Goal: Information Seeking & Learning: Learn about a topic

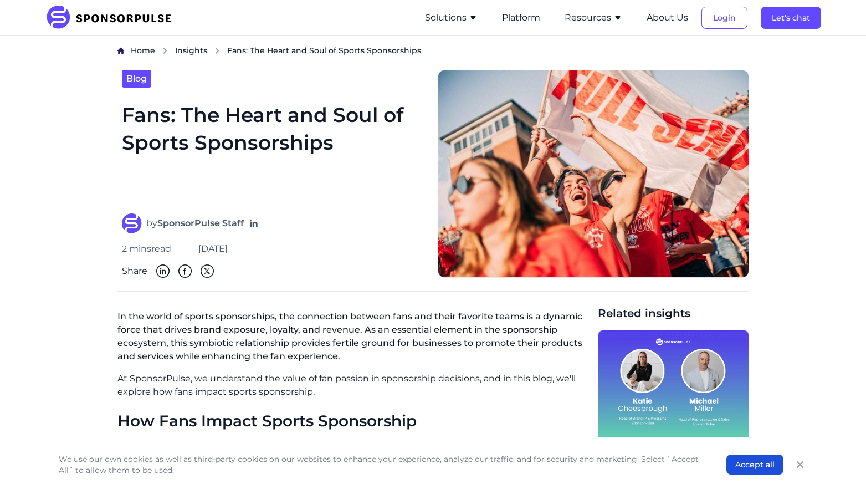
click at [146, 18] on img at bounding box center [112, 18] width 135 height 24
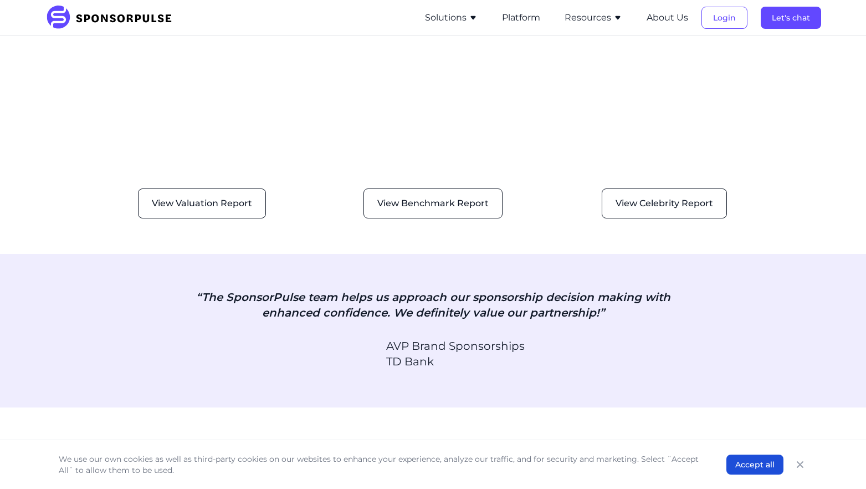
scroll to position [1701, 0]
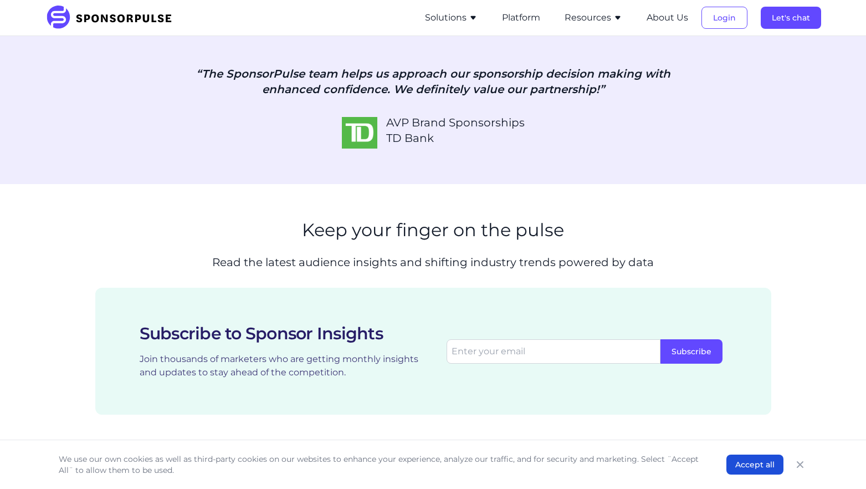
click at [611, 22] on button "Resources" at bounding box center [594, 17] width 58 height 13
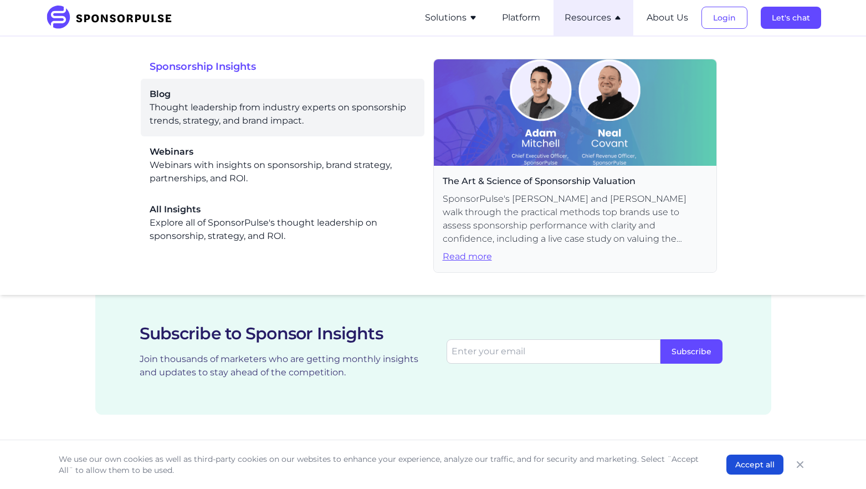
click at [151, 102] on div "Blog Thought leadership from industry experts on sponsorship trends, strategy, …" at bounding box center [283, 108] width 266 height 40
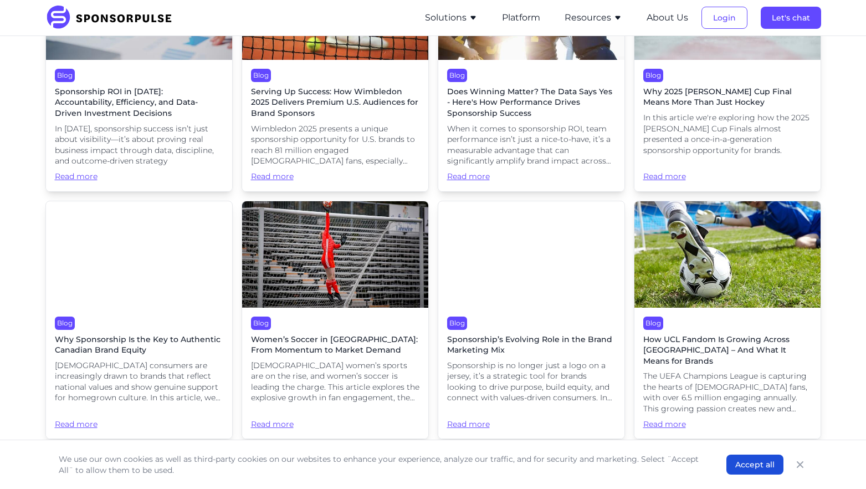
scroll to position [621, 0]
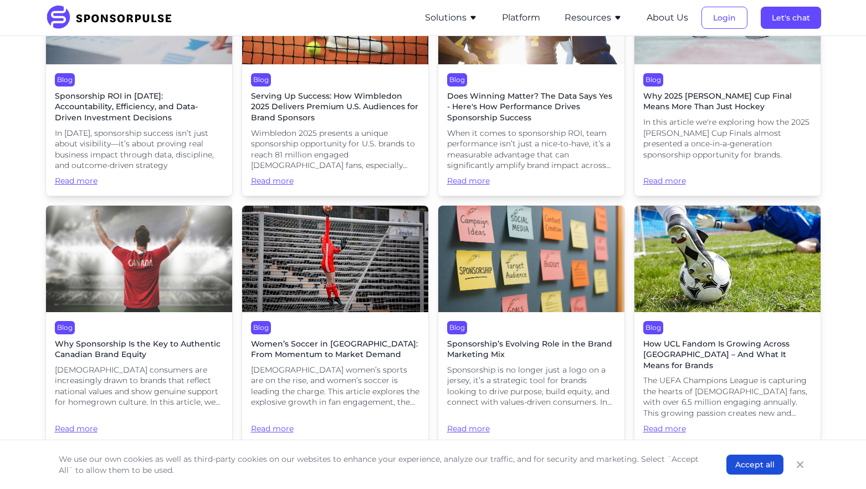
click at [671, 167] on span "Read more" at bounding box center [727, 176] width 168 height 22
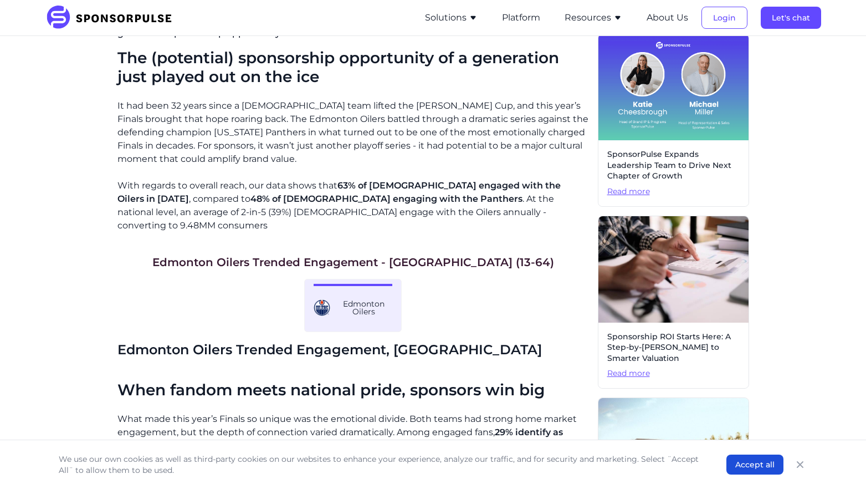
scroll to position [291, 0]
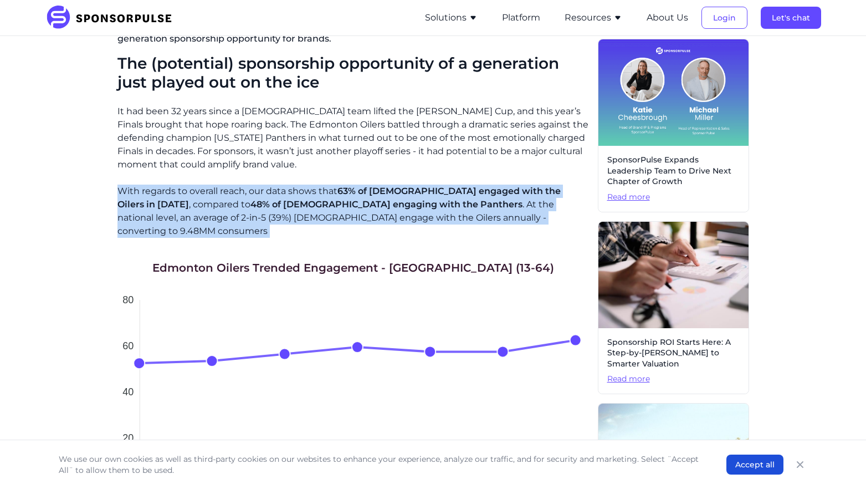
drag, startPoint x: 119, startPoint y: 192, endPoint x: 507, endPoint y: 219, distance: 389.3
click at [507, 219] on p "With regards to overall reach, our data shows that 63% of [DEMOGRAPHIC_DATA] en…" at bounding box center [352, 210] width 471 height 53
copy p "With regards to overall reach, our data shows that 63% of [DEMOGRAPHIC_DATA] en…"
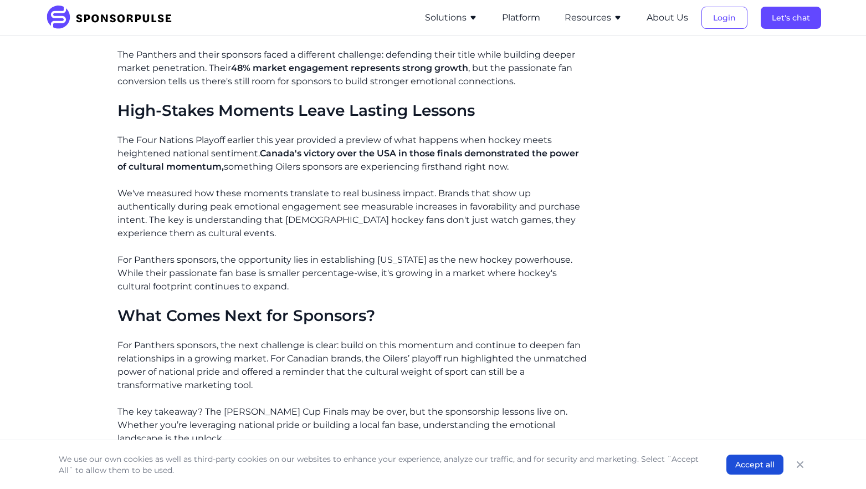
scroll to position [1940, 0]
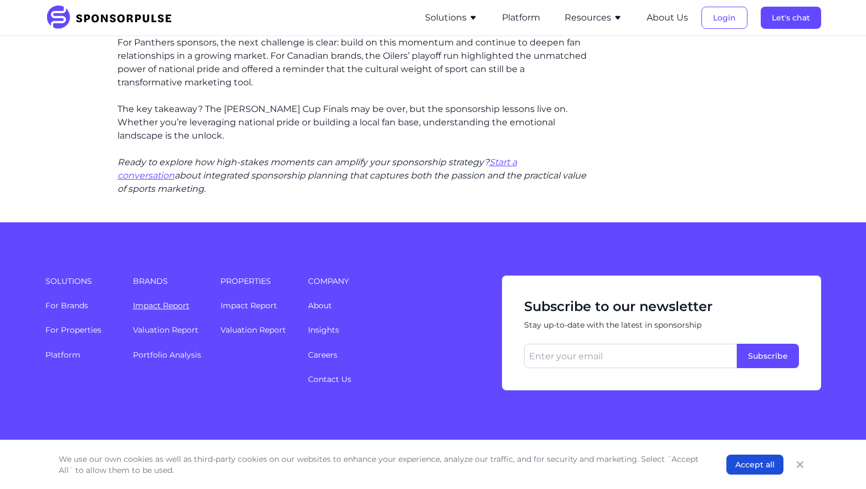
click at [175, 300] on link "Impact Report" at bounding box center [161, 305] width 57 height 10
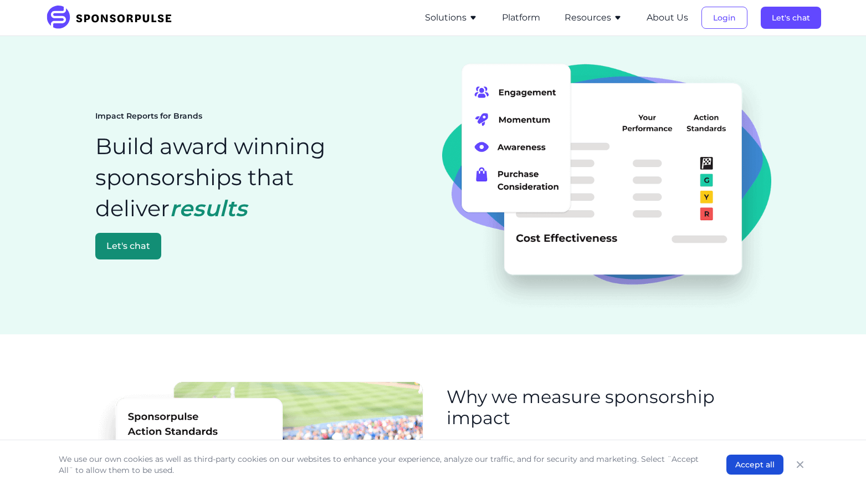
click at [447, 13] on button "Solutions" at bounding box center [451, 17] width 53 height 13
click at [607, 16] on button "Resources" at bounding box center [594, 17] width 58 height 13
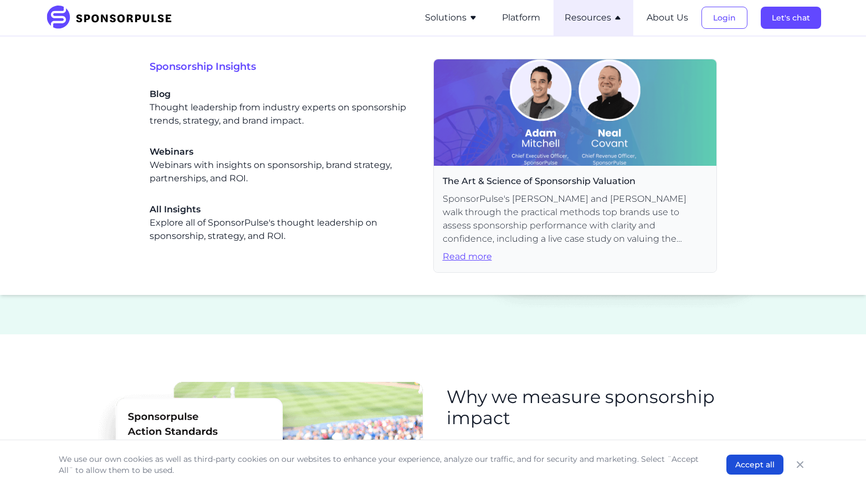
click at [607, 16] on button "Resources" at bounding box center [594, 17] width 58 height 13
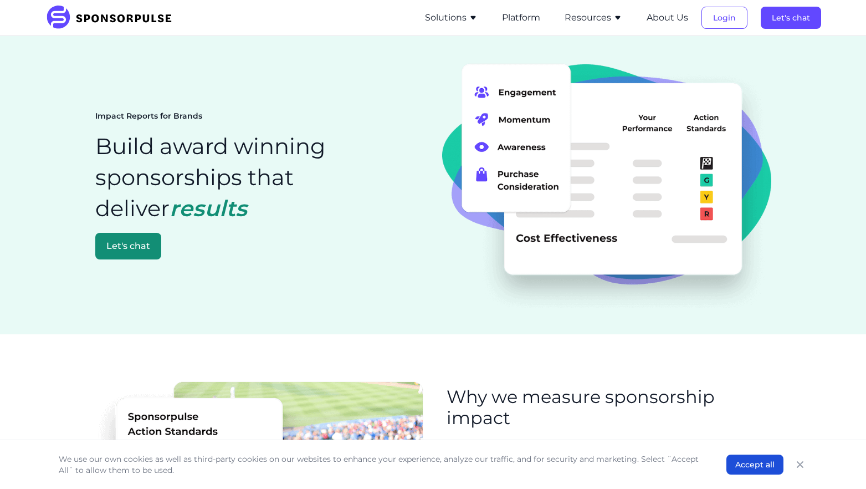
click at [607, 16] on button "Resources" at bounding box center [594, 17] width 58 height 13
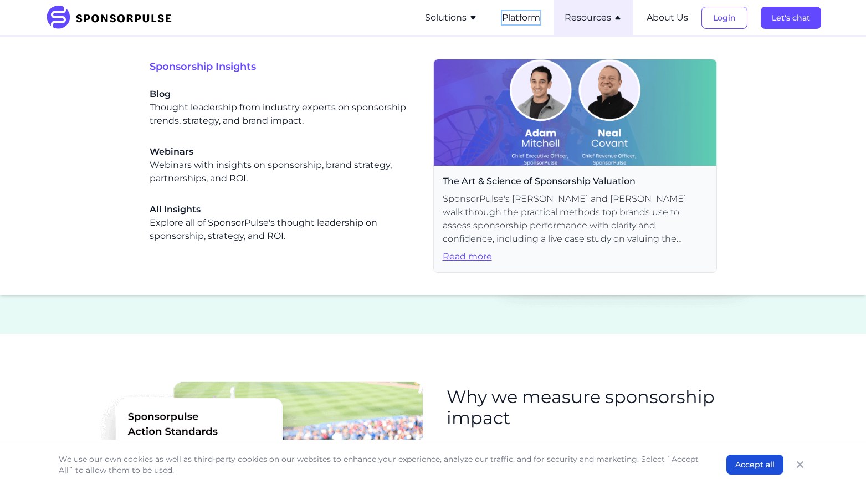
click at [516, 19] on button "Platform" at bounding box center [521, 17] width 38 height 13
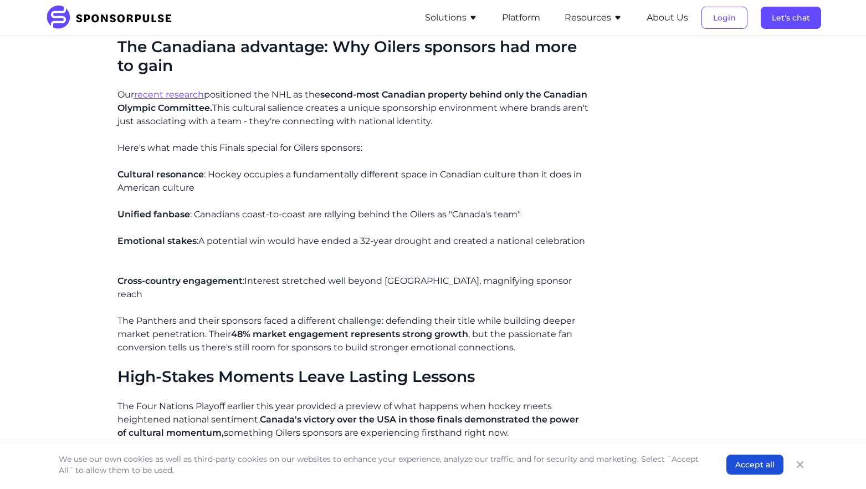
scroll to position [1397, 0]
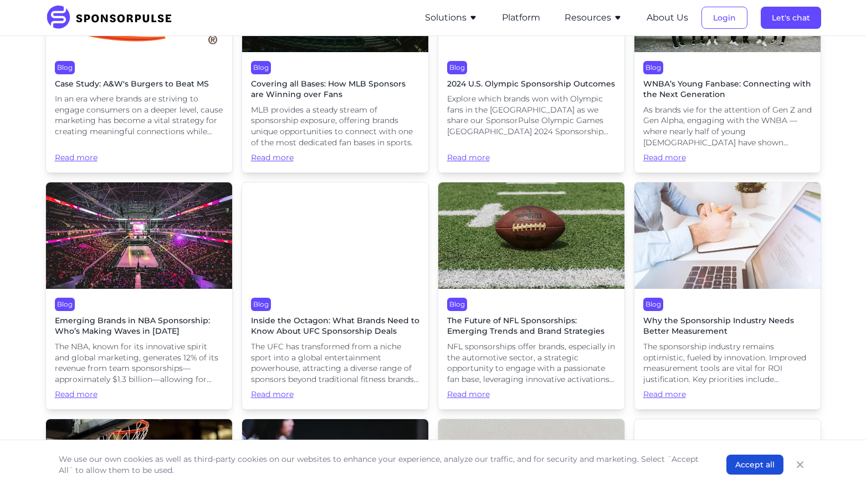
scroll to position [2481, 0]
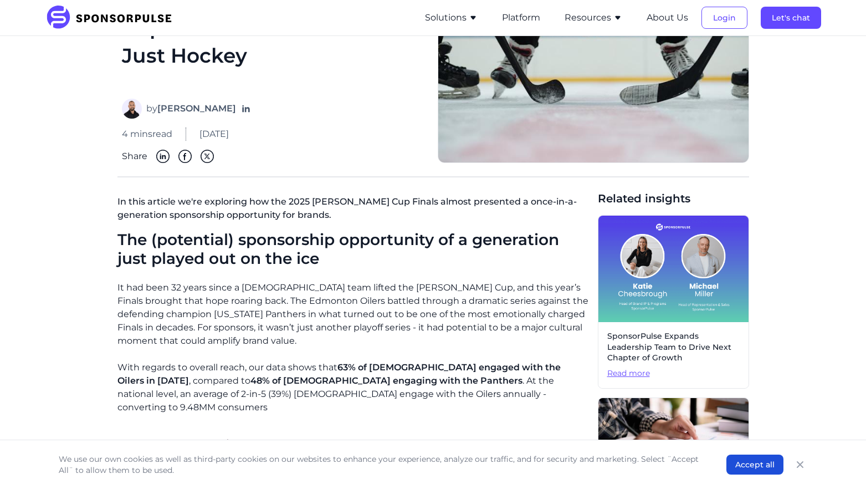
scroll to position [252, 0]
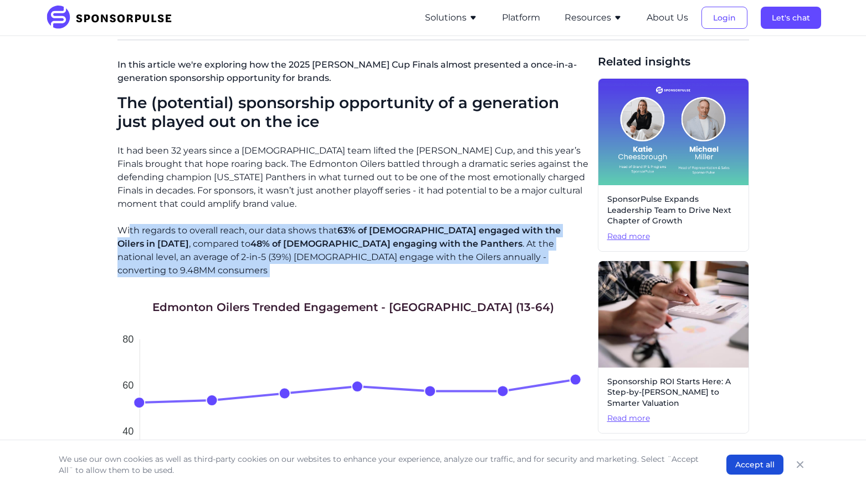
drag, startPoint x: 131, startPoint y: 224, endPoint x: 445, endPoint y: 270, distance: 318.0
click at [412, 252] on p "With regards to overall reach, our data shows that 63% of [DEMOGRAPHIC_DATA] en…" at bounding box center [352, 250] width 471 height 53
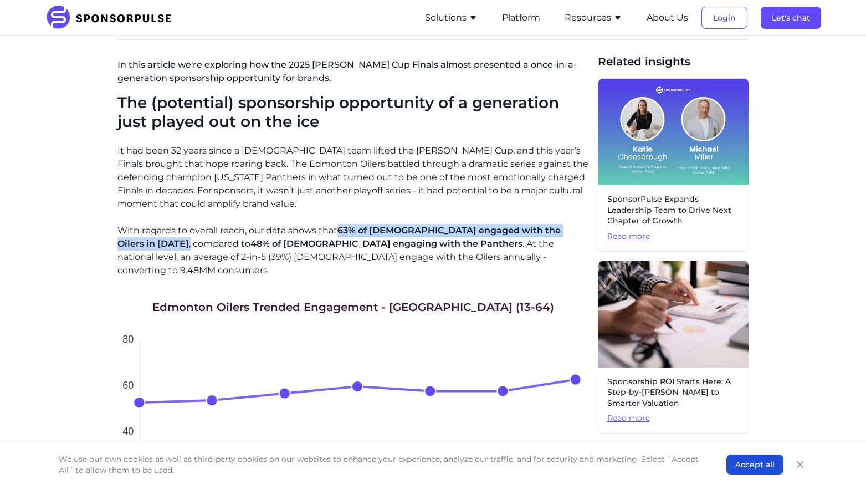
drag, startPoint x: 338, startPoint y: 234, endPoint x: 573, endPoint y: 230, distance: 234.9
click at [573, 230] on p "With regards to overall reach, our data shows that 63% of [DEMOGRAPHIC_DATA] en…" at bounding box center [352, 250] width 471 height 53
copy p "63% of Albertans engaged with the Oilers in 2024 ,"
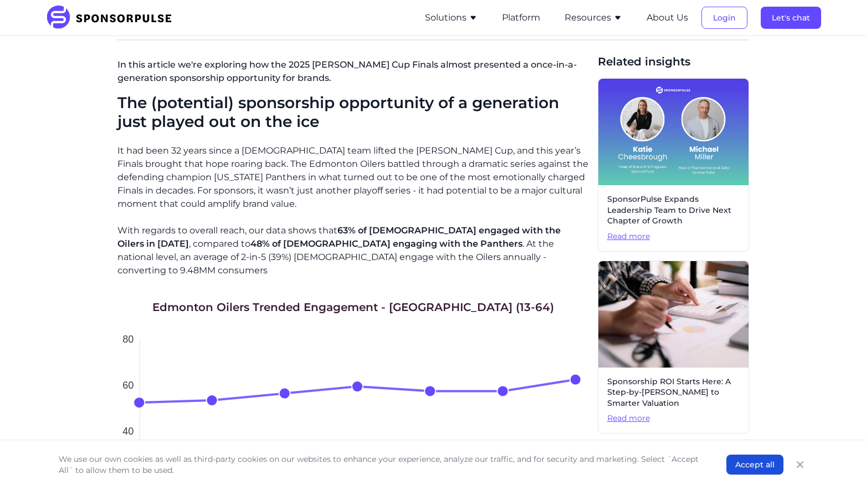
click at [501, 252] on p "With regards to overall reach, our data shows that 63% of [DEMOGRAPHIC_DATA] en…" at bounding box center [352, 250] width 471 height 53
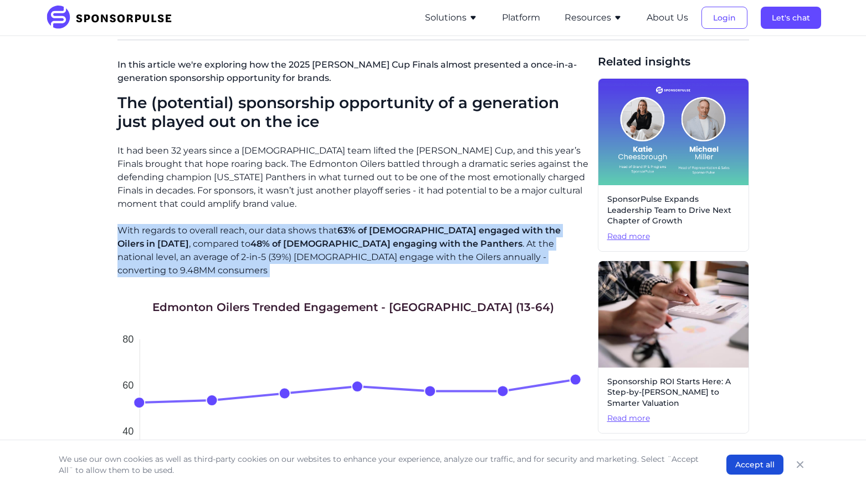
drag, startPoint x: 496, startPoint y: 260, endPoint x: 116, endPoint y: 228, distance: 382.0
copy p "With regards to overall reach, our data shows that 63% of [DEMOGRAPHIC_DATA] en…"
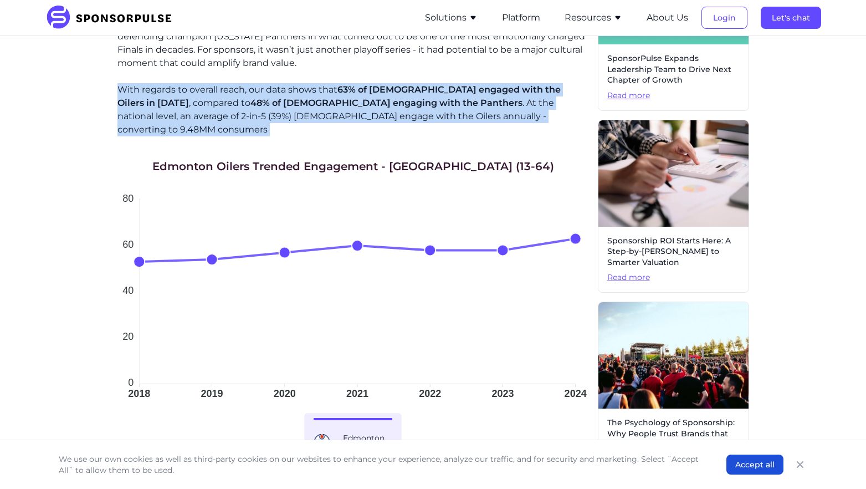
scroll to position [771, 0]
